Goal: Information Seeking & Learning: Learn about a topic

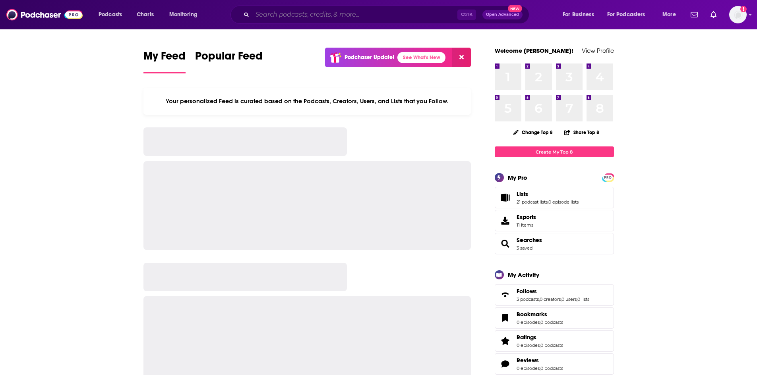
click at [259, 14] on input "Search podcasts, credits, & more..." at bounding box center [354, 14] width 205 height 13
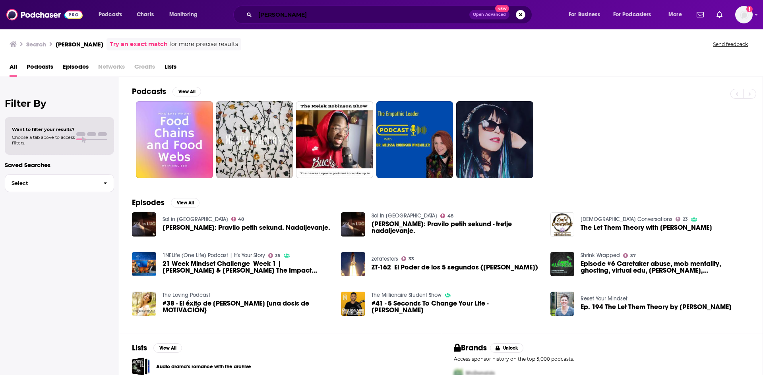
click at [297, 18] on input "[PERSON_NAME]" at bounding box center [362, 14] width 214 height 13
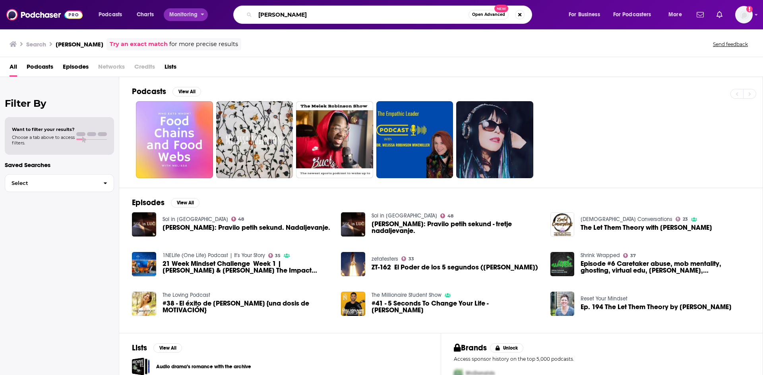
drag, startPoint x: 305, startPoint y: 17, endPoint x: 187, endPoint y: 11, distance: 118.9
click at [187, 11] on div "Podcasts Charts Monitoring [PERSON_NAME] Open Advanced New For Business For Pod…" at bounding box center [391, 15] width 596 height 18
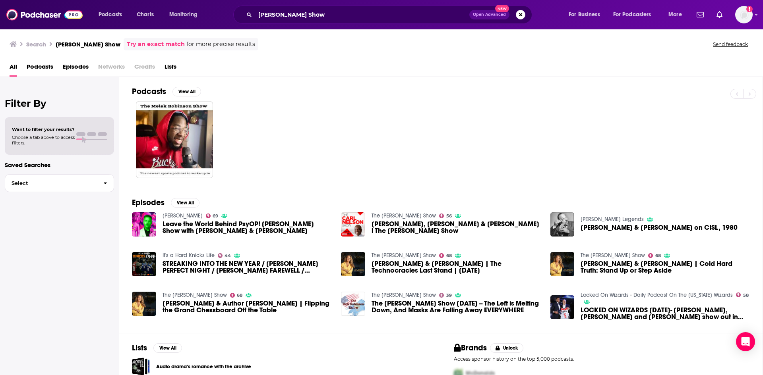
click at [33, 69] on span "Podcasts" at bounding box center [40, 68] width 27 height 16
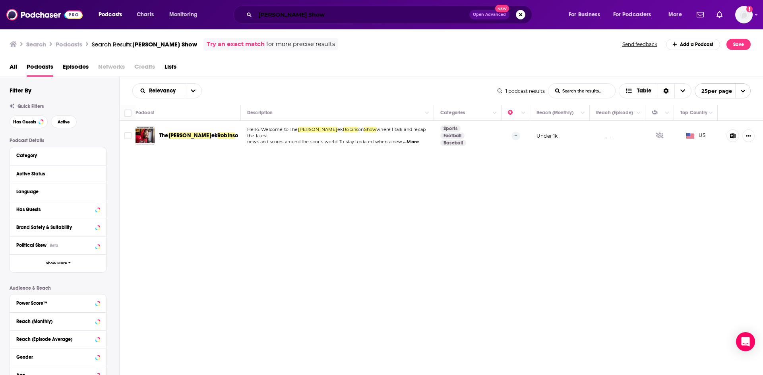
click at [346, 17] on input "[PERSON_NAME] Show" at bounding box center [362, 14] width 214 height 13
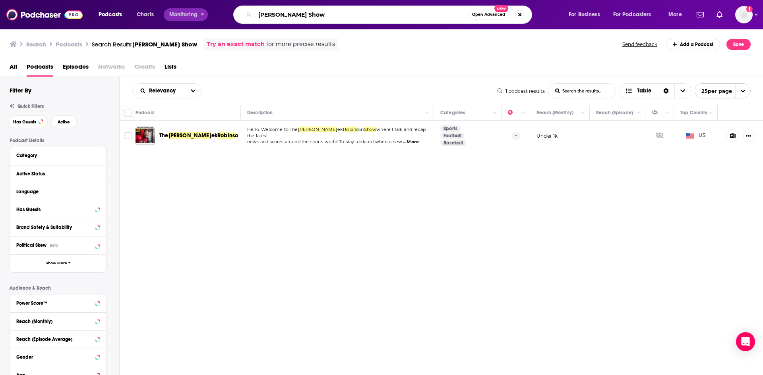
drag, startPoint x: 357, startPoint y: 18, endPoint x: 166, endPoint y: 18, distance: 190.2
click at [166, 18] on div "Podcasts Charts Monitoring [PERSON_NAME] Show Open Advanced New For Business Fo…" at bounding box center [391, 15] width 596 height 18
paste input "The [PERSON_NAME] [PERSON_NAME]"
type input "The [PERSON_NAME] Show"
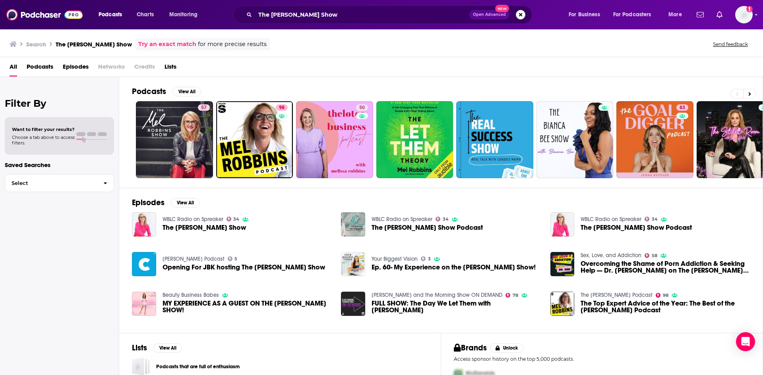
drag, startPoint x: 118, startPoint y: 14, endPoint x: 393, endPoint y: 52, distance: 277.4
click at [393, 52] on div "Podcasts Charts Monitoring The [PERSON_NAME] Show Open Advanced New For Busines…" at bounding box center [381, 187] width 763 height 375
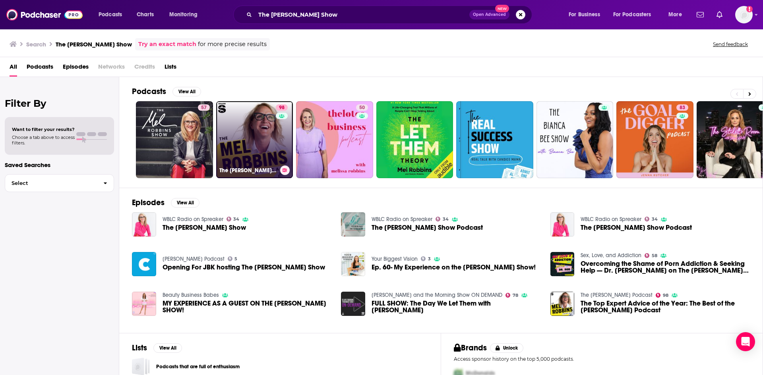
click at [269, 161] on link "98 The [PERSON_NAME] Podcast" at bounding box center [254, 139] width 77 height 77
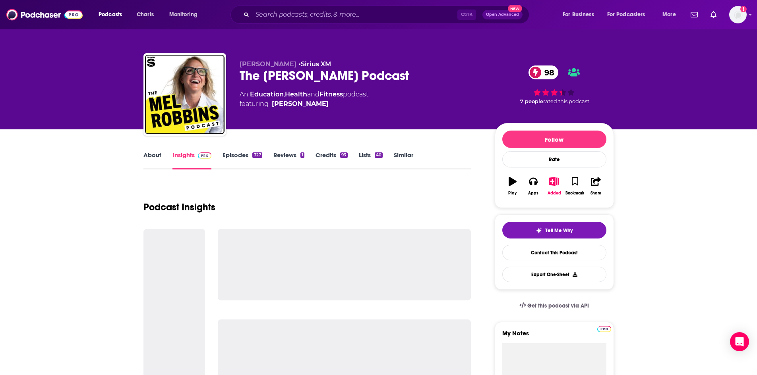
click at [181, 155] on link "Insights" at bounding box center [191, 160] width 39 height 18
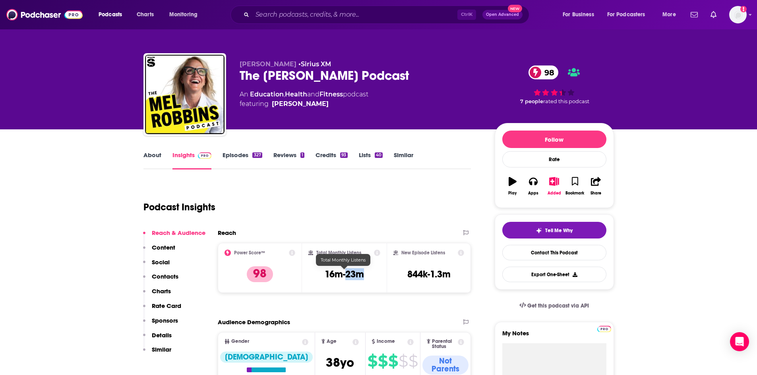
drag, startPoint x: 366, startPoint y: 274, endPoint x: 348, endPoint y: 270, distance: 18.7
click at [348, 270] on div "Total Monthly Listens 16m-23m" at bounding box center [344, 268] width 72 height 37
copy h3 "23m"
